Goal: Transaction & Acquisition: Purchase product/service

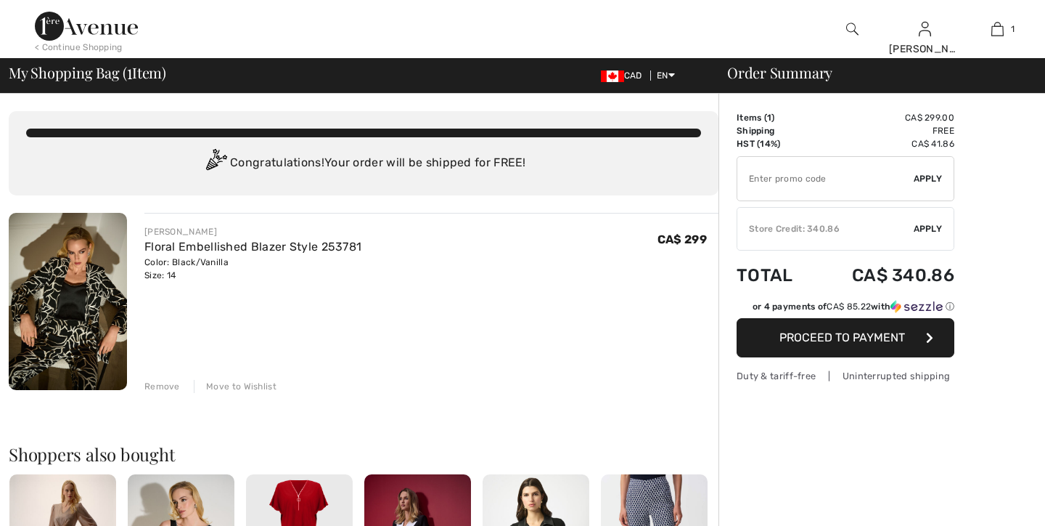
checkbox input "true"
click at [81, 306] on img at bounding box center [68, 301] width 118 height 177
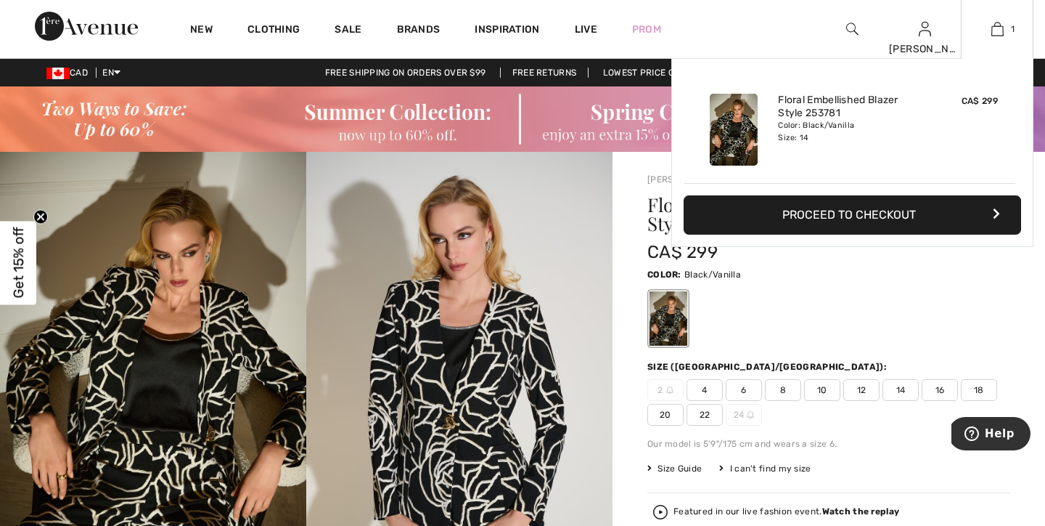
click at [894, 213] on button "Proceed to Checkout" at bounding box center [853, 214] width 338 height 39
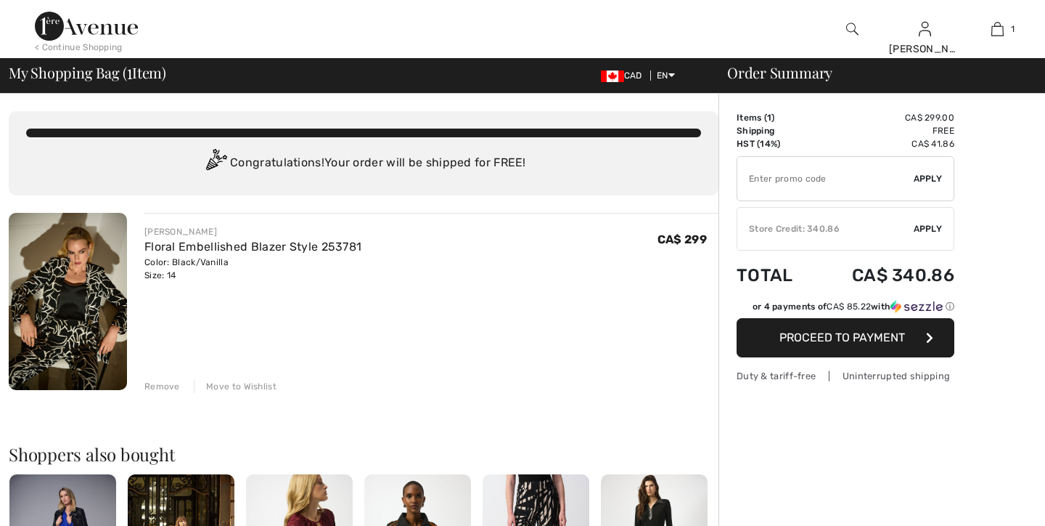
checkbox input "true"
